Goal: Task Accomplishment & Management: Complete application form

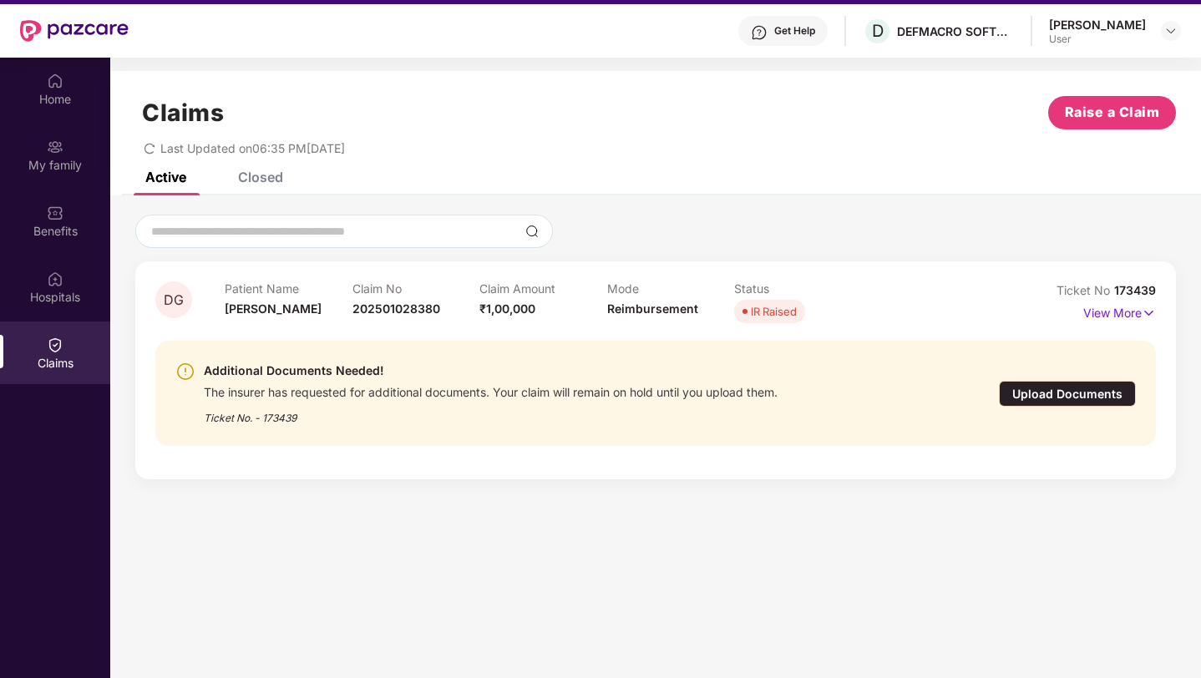
scroll to position [48, 0]
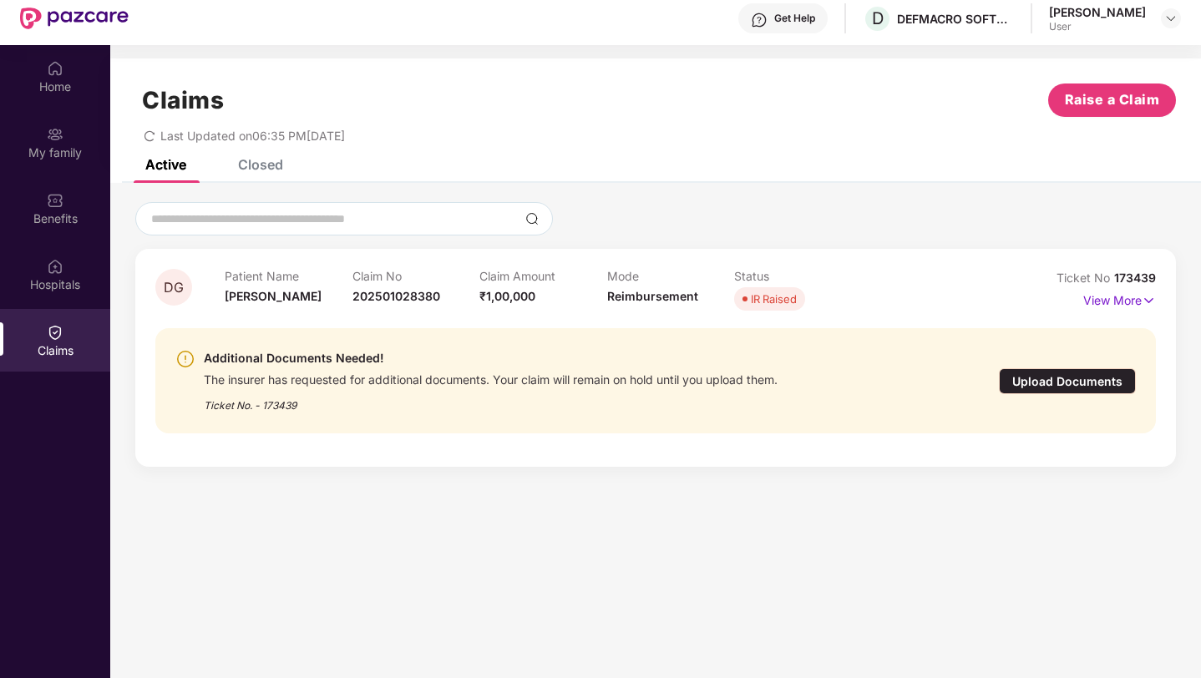
click at [1084, 382] on div "Upload Documents" at bounding box center [1067, 381] width 137 height 26
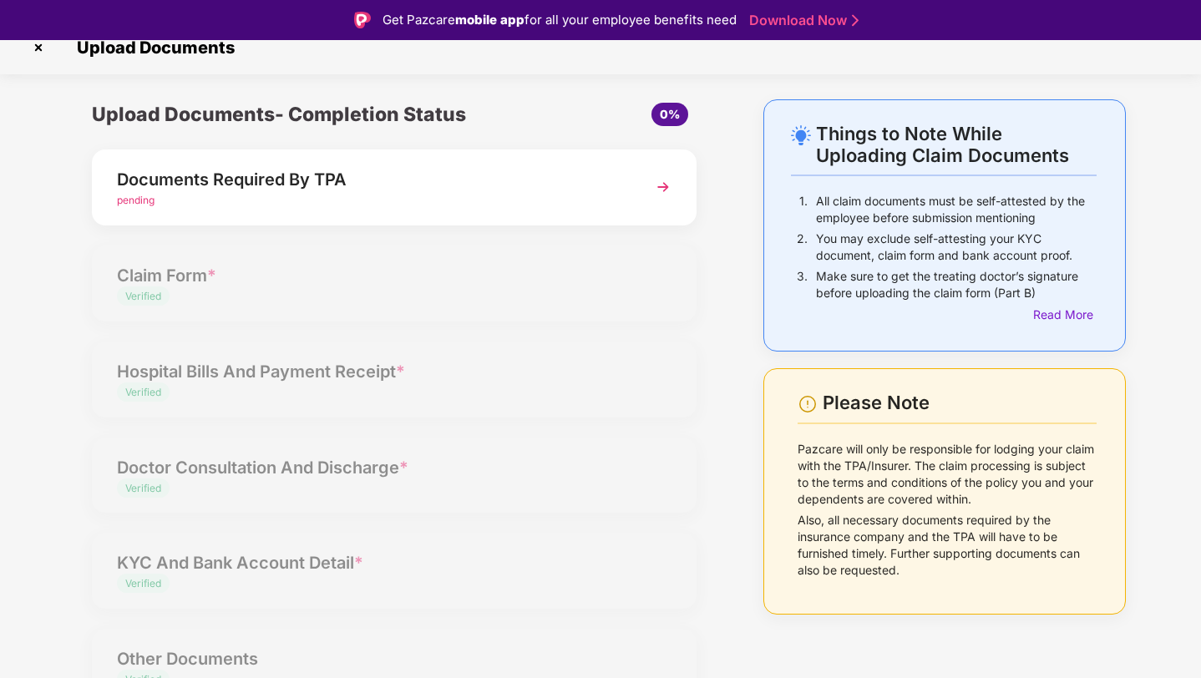
scroll to position [21, 0]
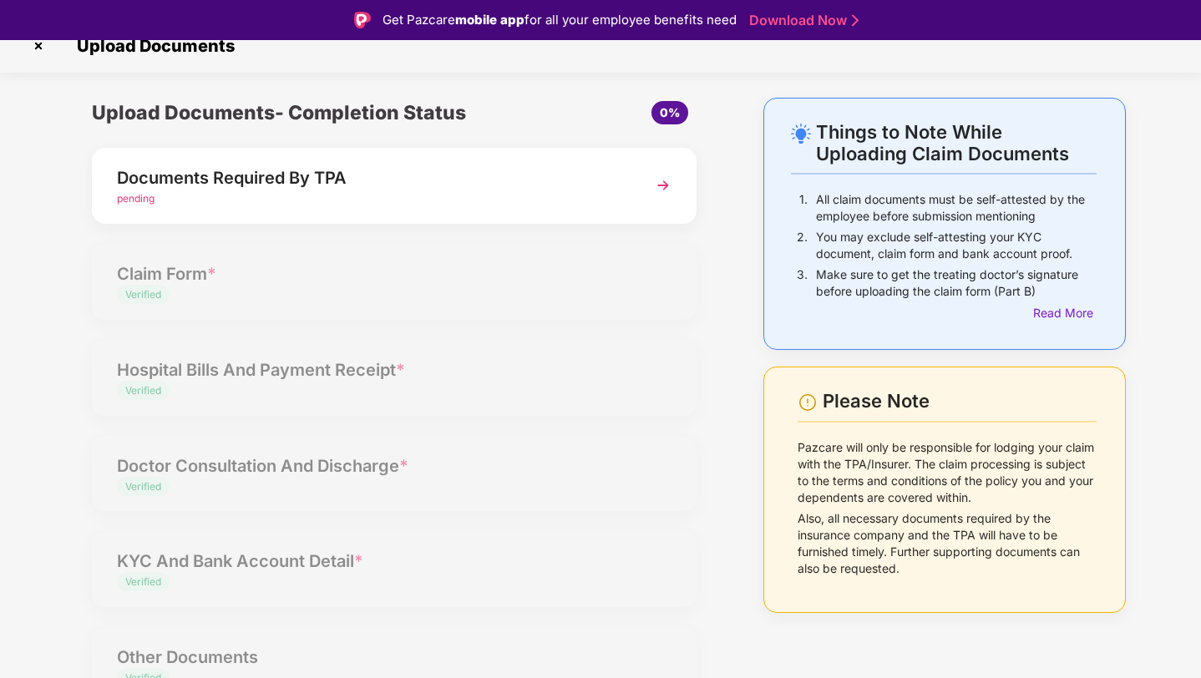
click at [661, 187] on img at bounding box center [663, 185] width 30 height 30
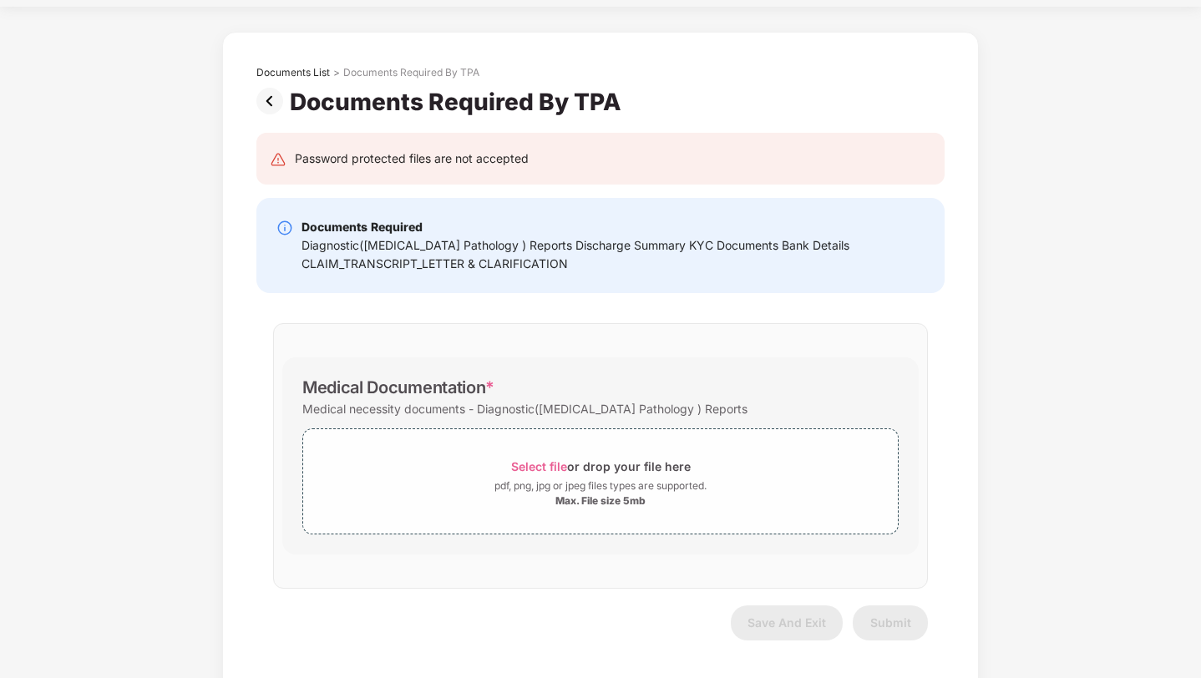
scroll to position [60, 0]
